Goal: Task Accomplishment & Management: Use online tool/utility

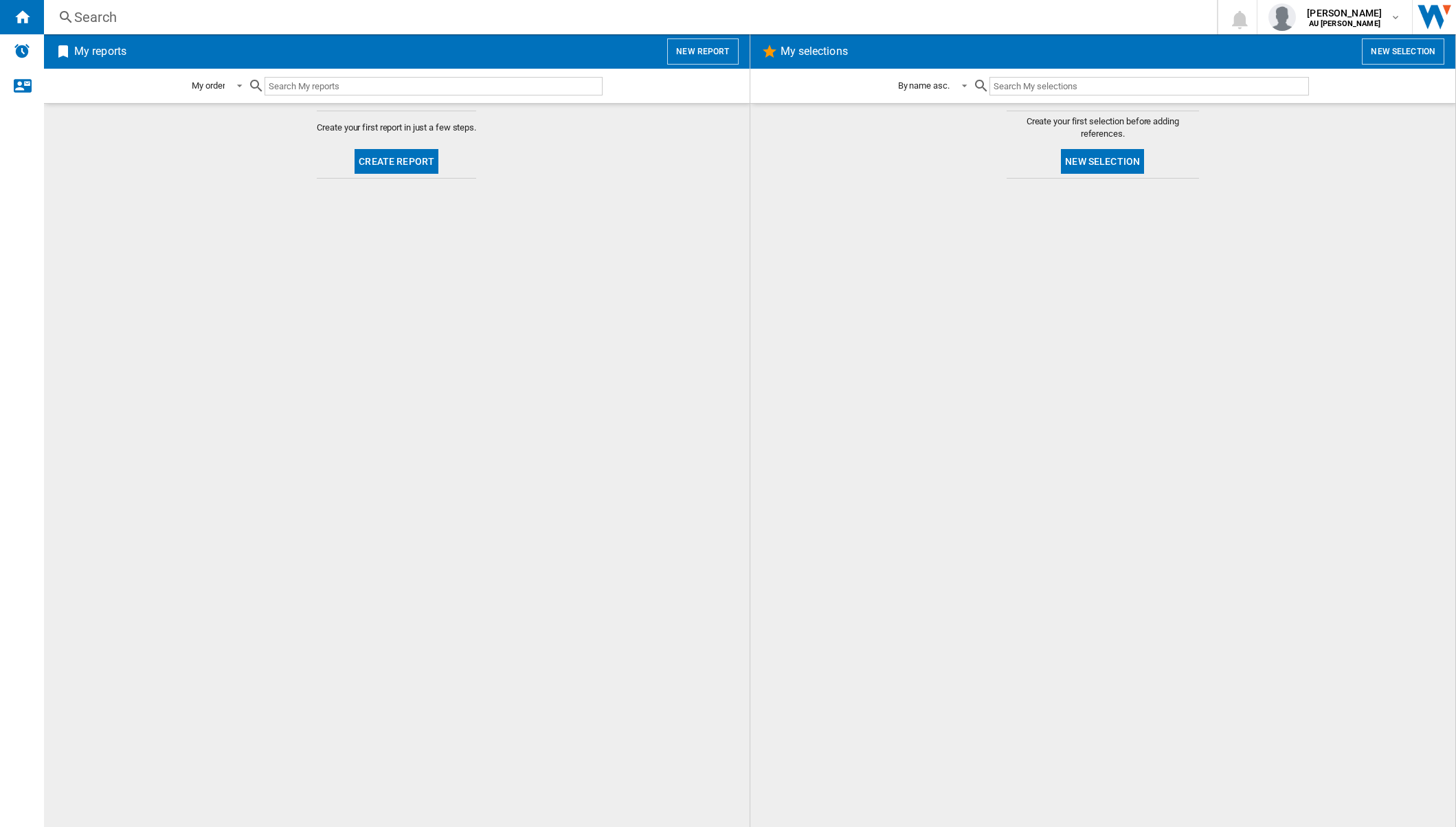
click at [395, 161] on button "Create report" at bounding box center [396, 161] width 84 height 25
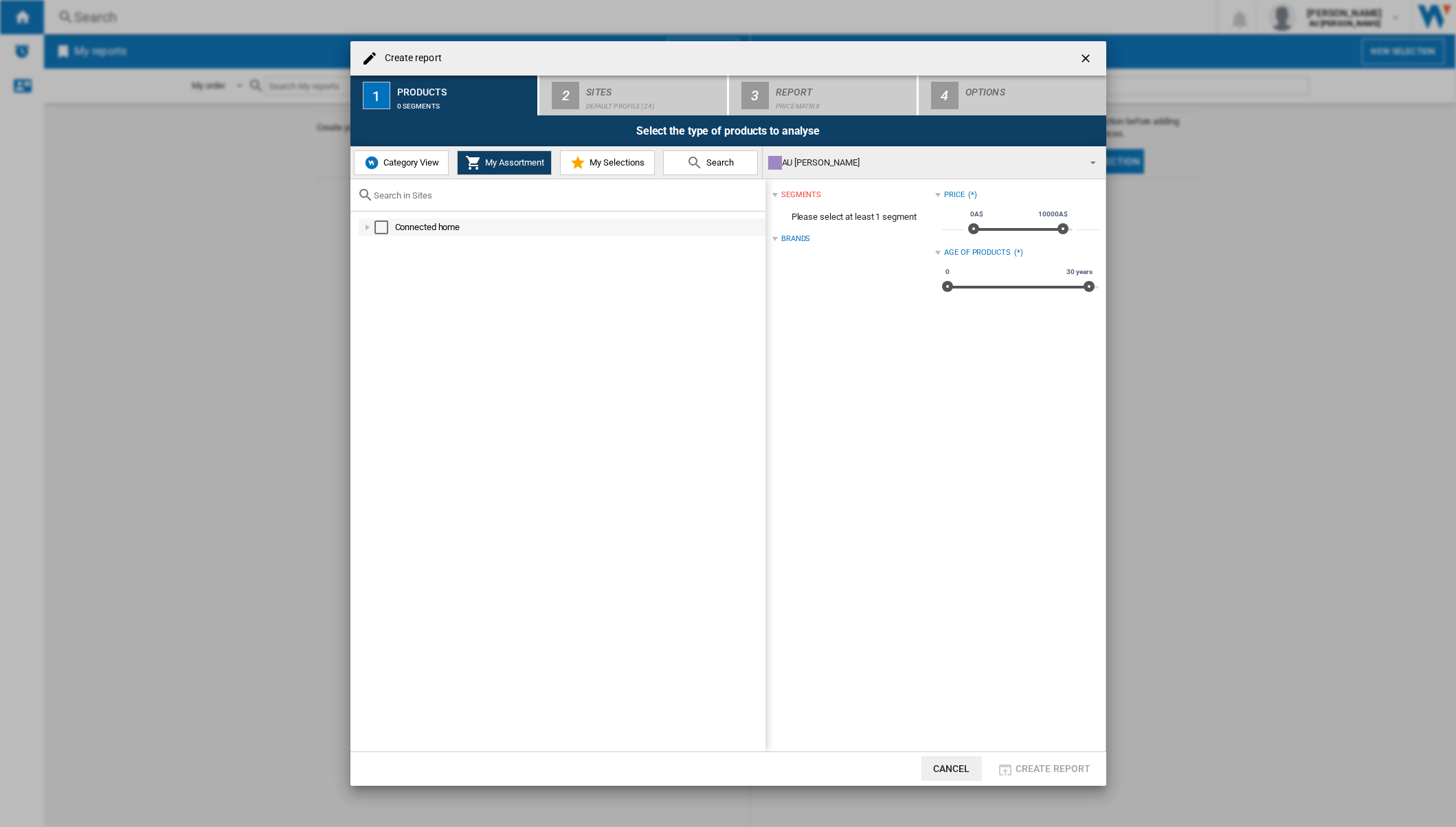
click at [387, 227] on div "Select" at bounding box center [381, 227] width 14 height 14
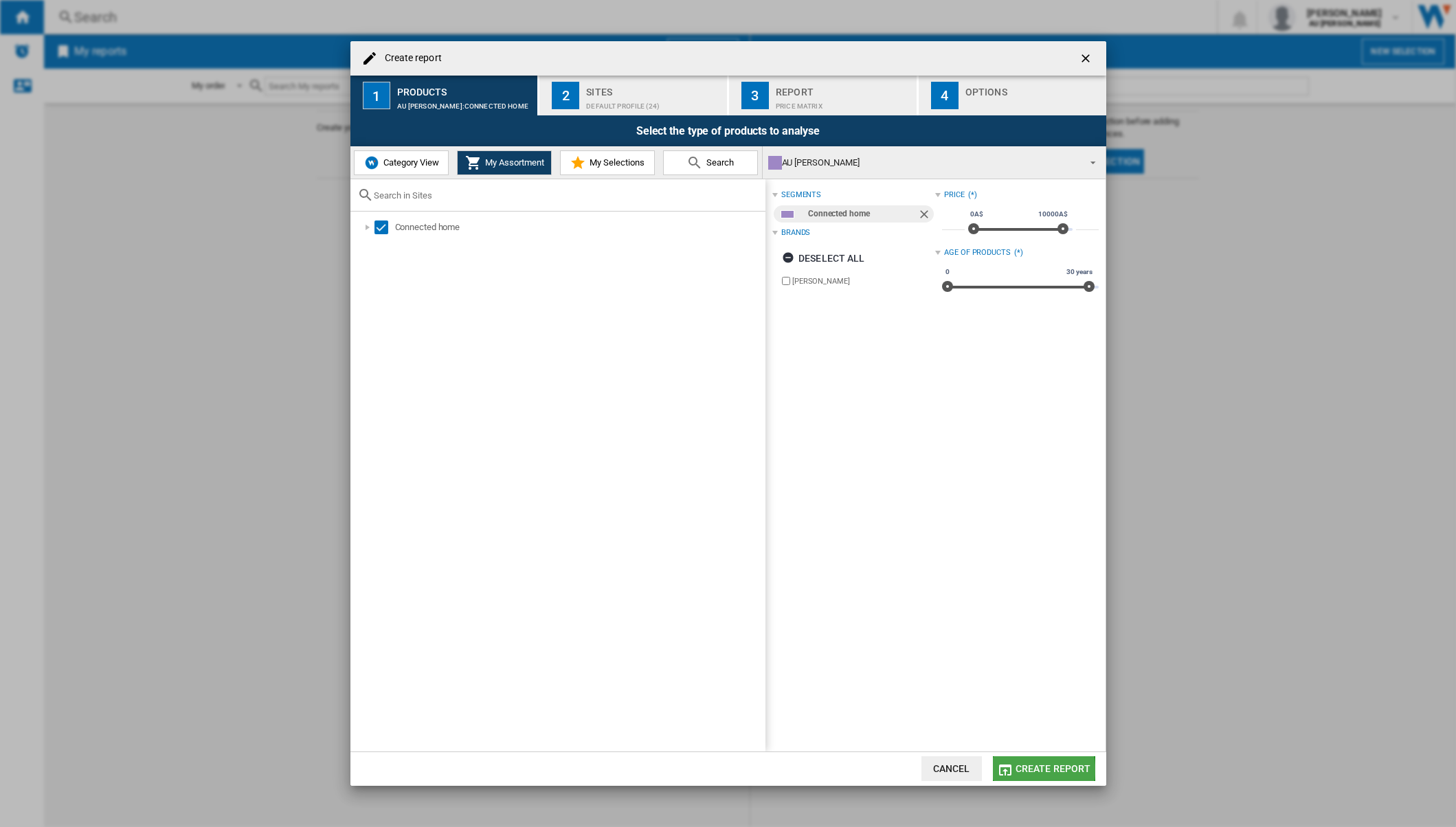
click at [1031, 770] on span "Create report" at bounding box center [1054, 768] width 76 height 11
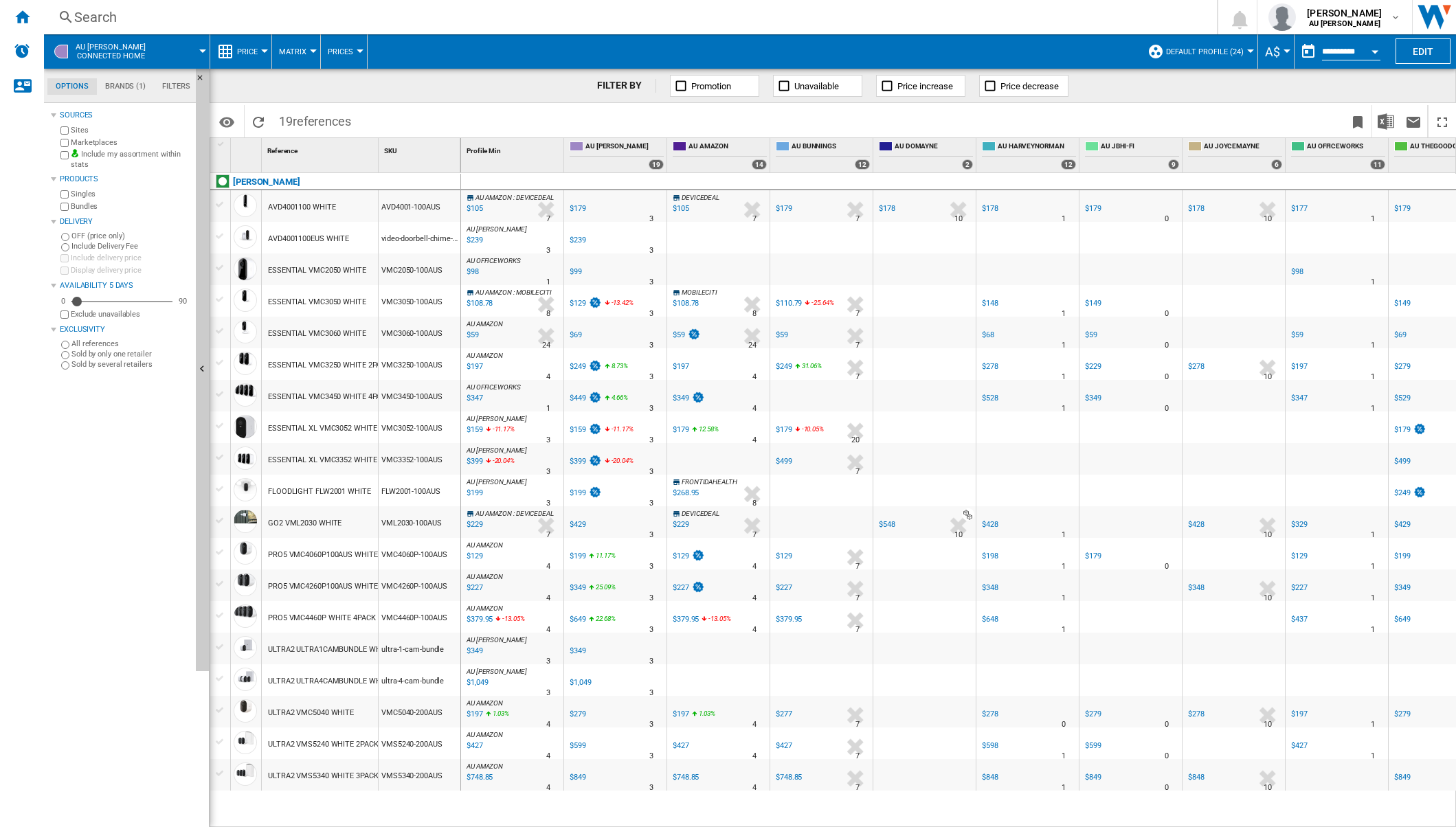
click at [222, 584] on div at bounding box center [220, 584] width 14 height 12
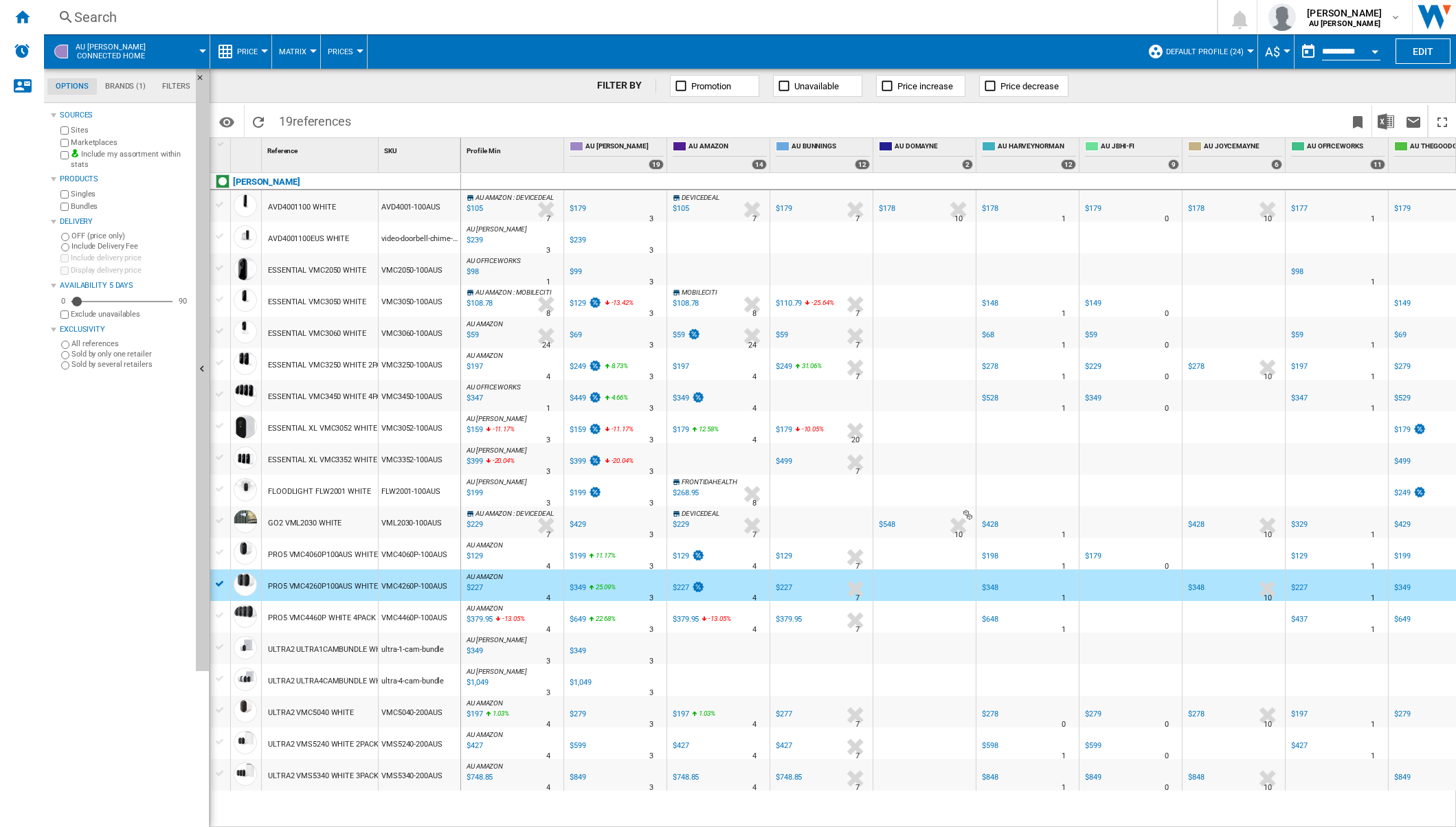
click at [220, 615] on div at bounding box center [220, 615] width 14 height 12
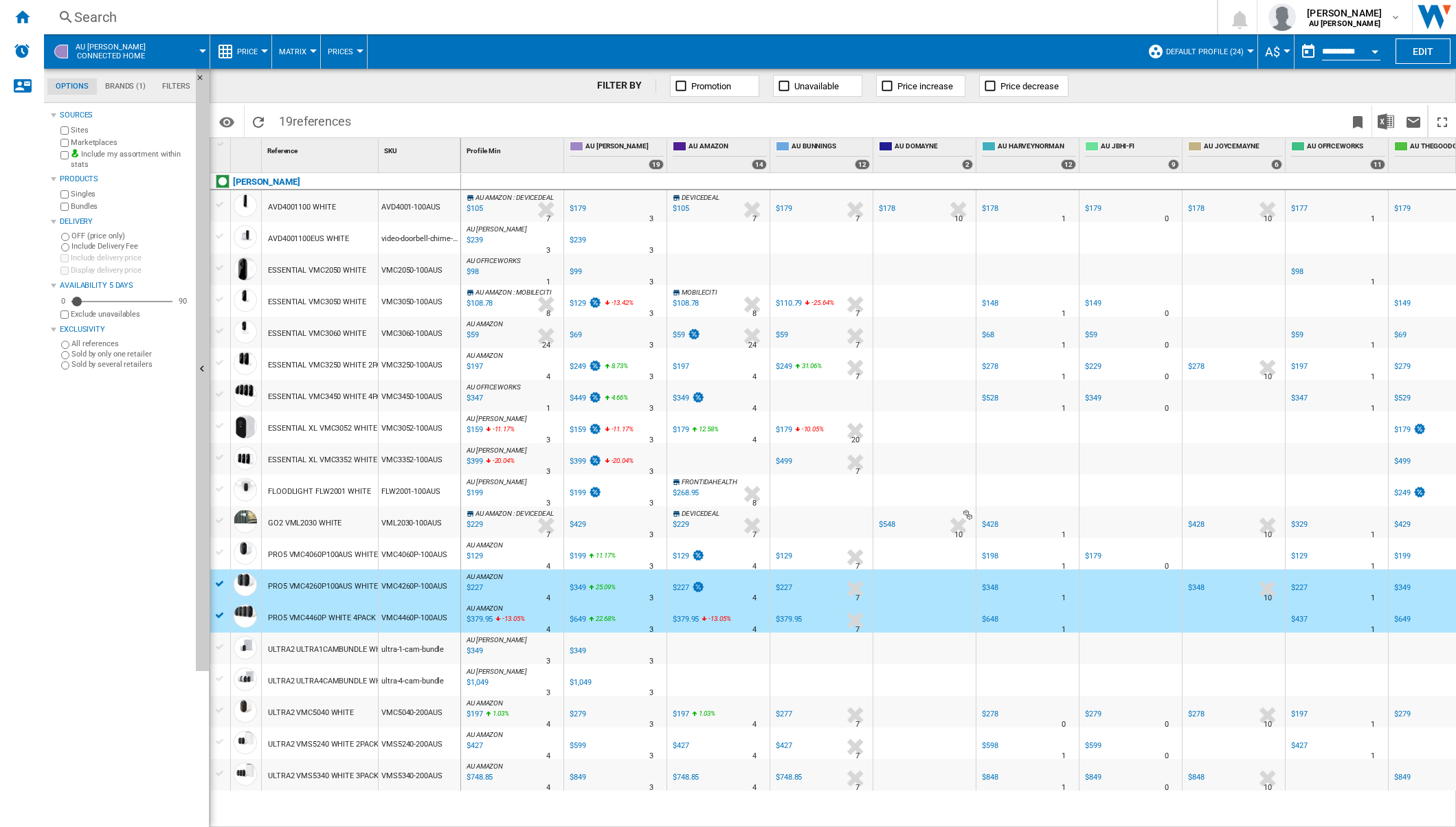
click at [225, 747] on div at bounding box center [220, 742] width 14 height 12
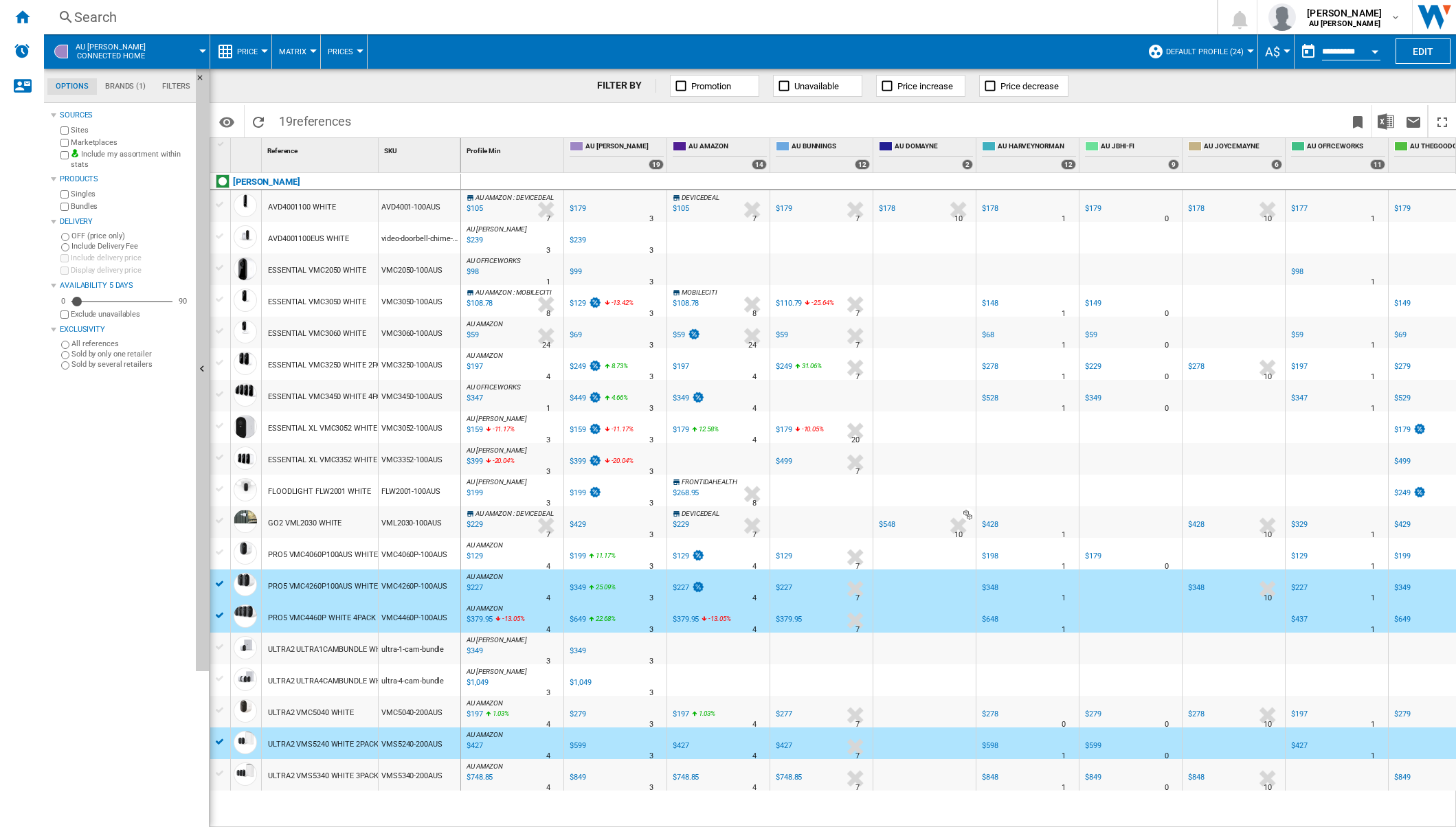
click at [222, 773] on div at bounding box center [220, 773] width 14 height 12
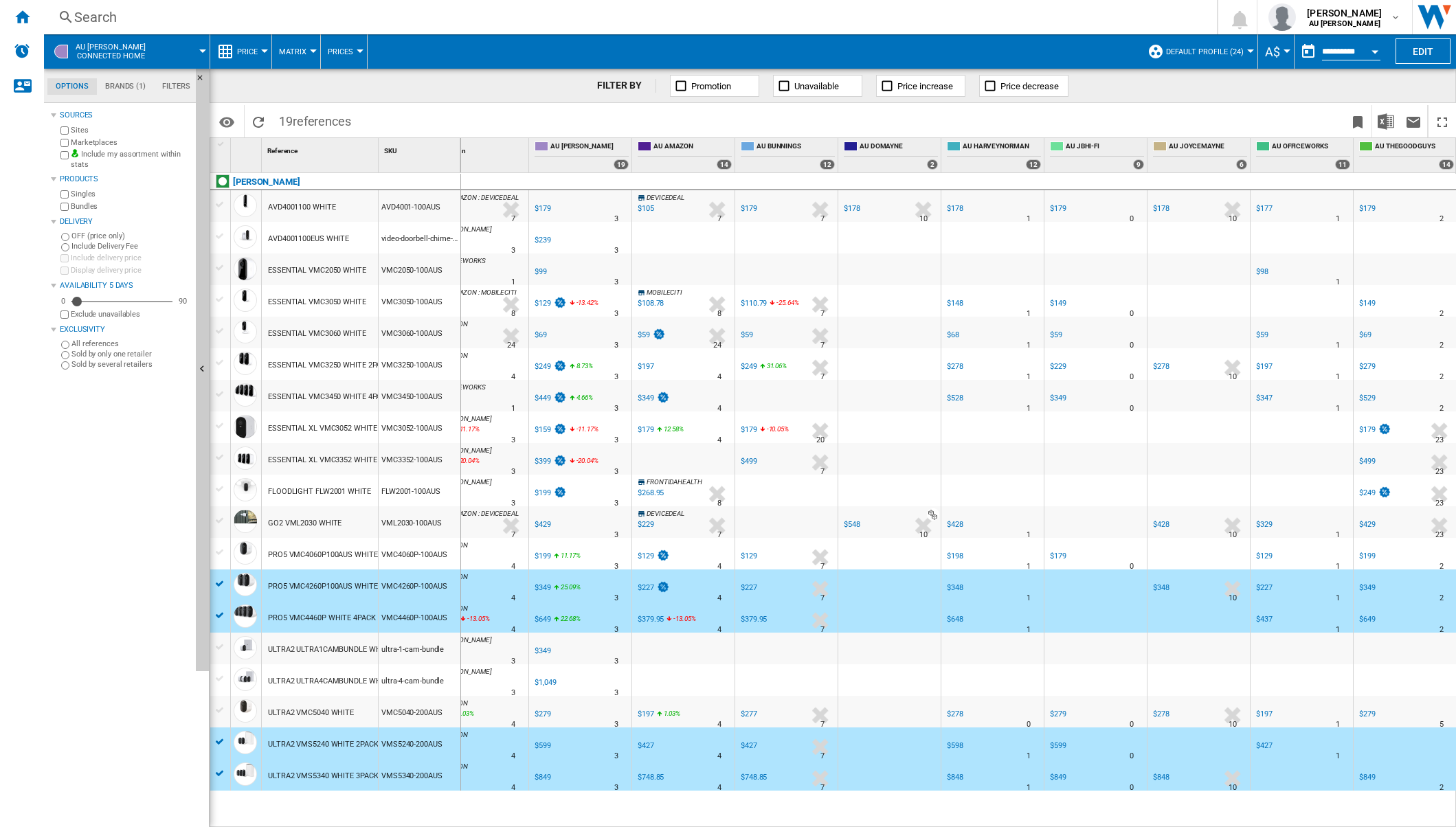
scroll to position [0, 34]
click at [650, 618] on div "$379.95" at bounding box center [651, 620] width 26 height 9
